Goal: Find specific page/section: Find specific page/section

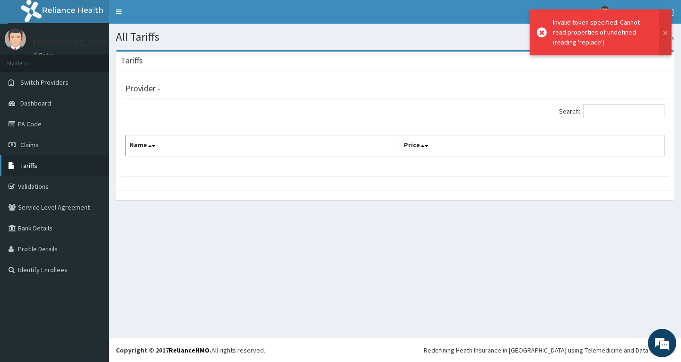
click at [38, 172] on link "Tariffs" at bounding box center [54, 165] width 109 height 21
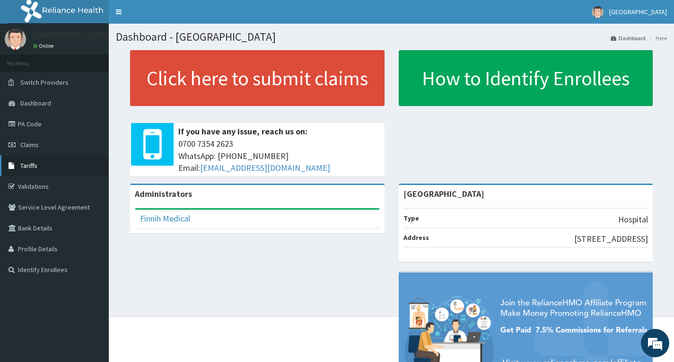
click at [30, 167] on span "Tariffs" at bounding box center [28, 165] width 17 height 9
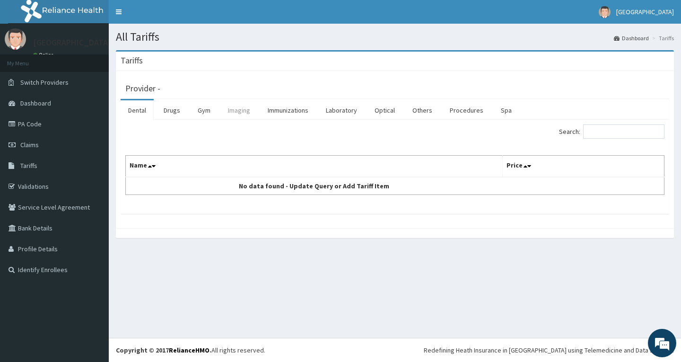
click at [242, 114] on link "Imaging" at bounding box center [238, 110] width 37 height 20
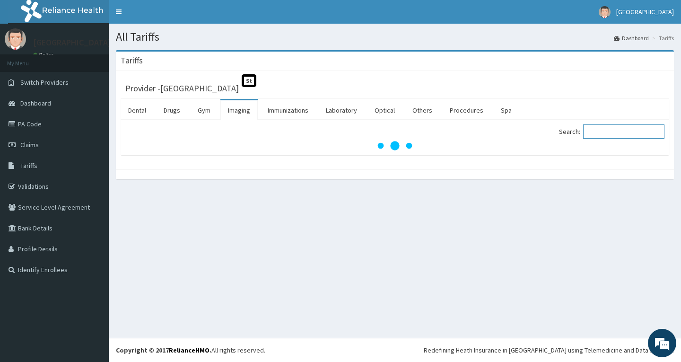
click at [635, 136] on input "Search:" at bounding box center [623, 131] width 81 height 14
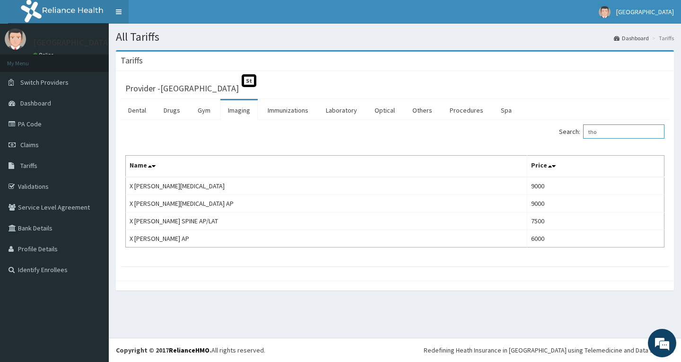
type input "tho"
click at [32, 182] on link "Validations" at bounding box center [54, 186] width 109 height 21
